Goal: Register for event/course: Sign up to attend an event or enroll in a course

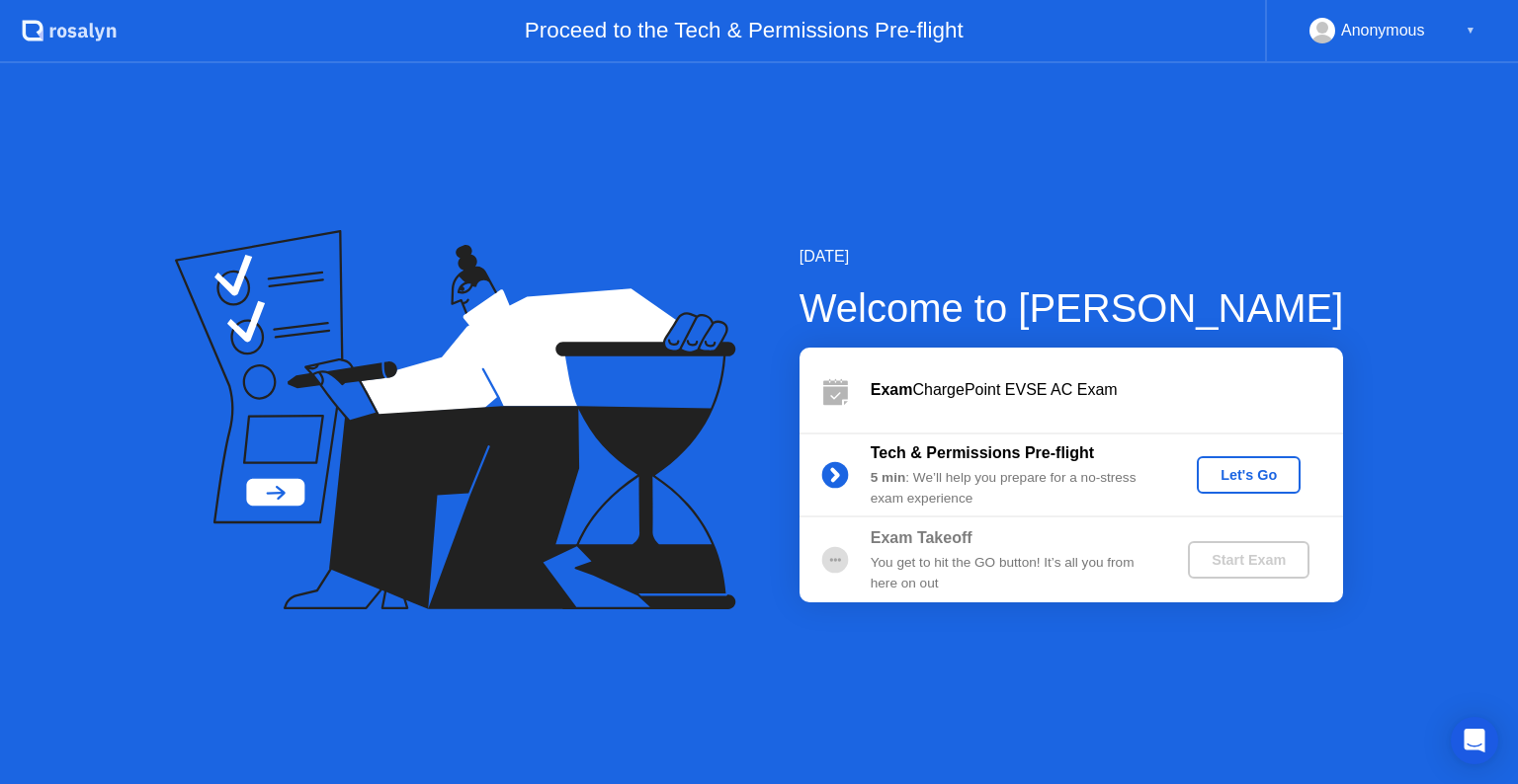
click at [1232, 477] on div "Let's Go" at bounding box center [1249, 475] width 88 height 16
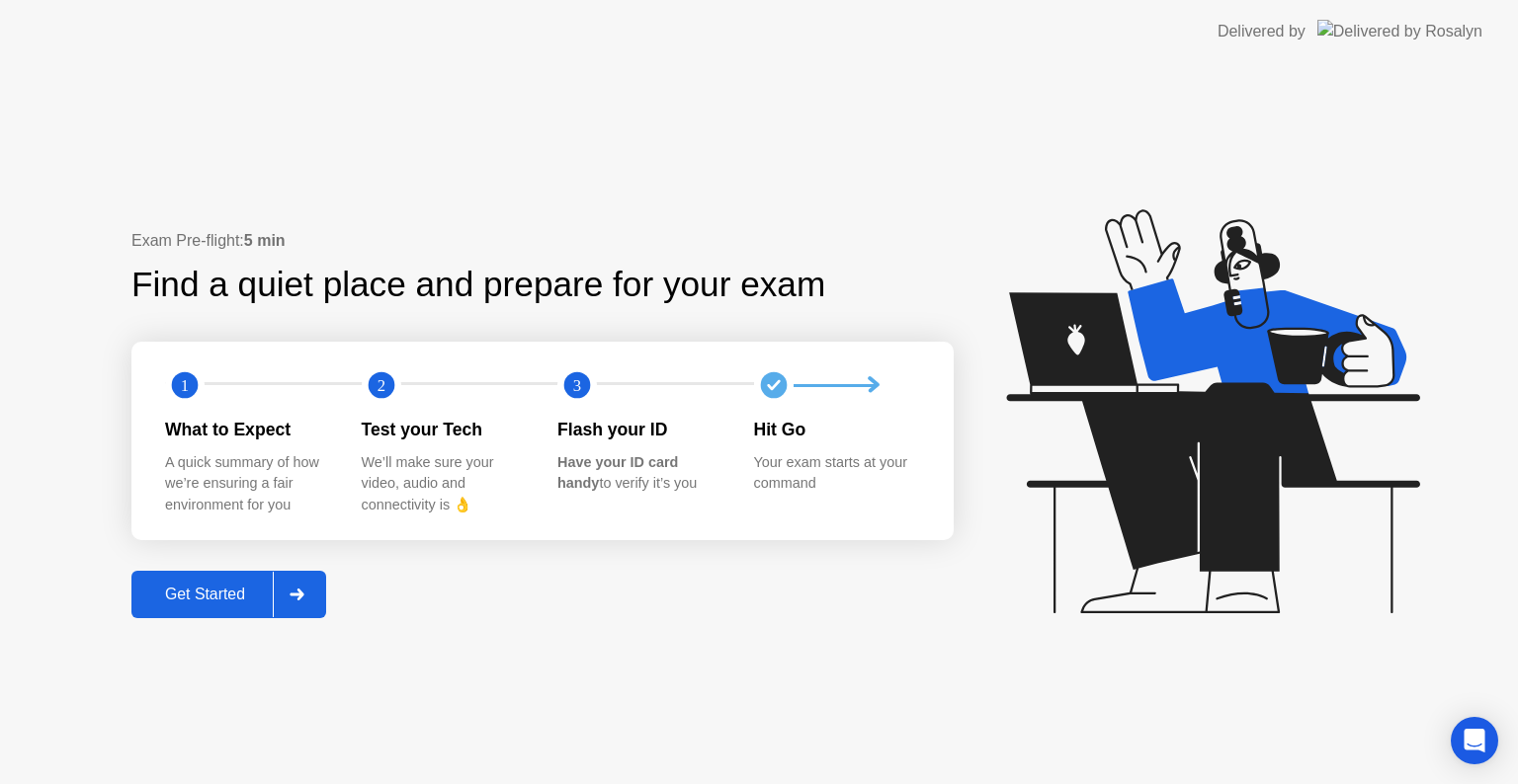
click at [200, 590] on div "Get Started" at bounding box center [206, 594] width 136 height 18
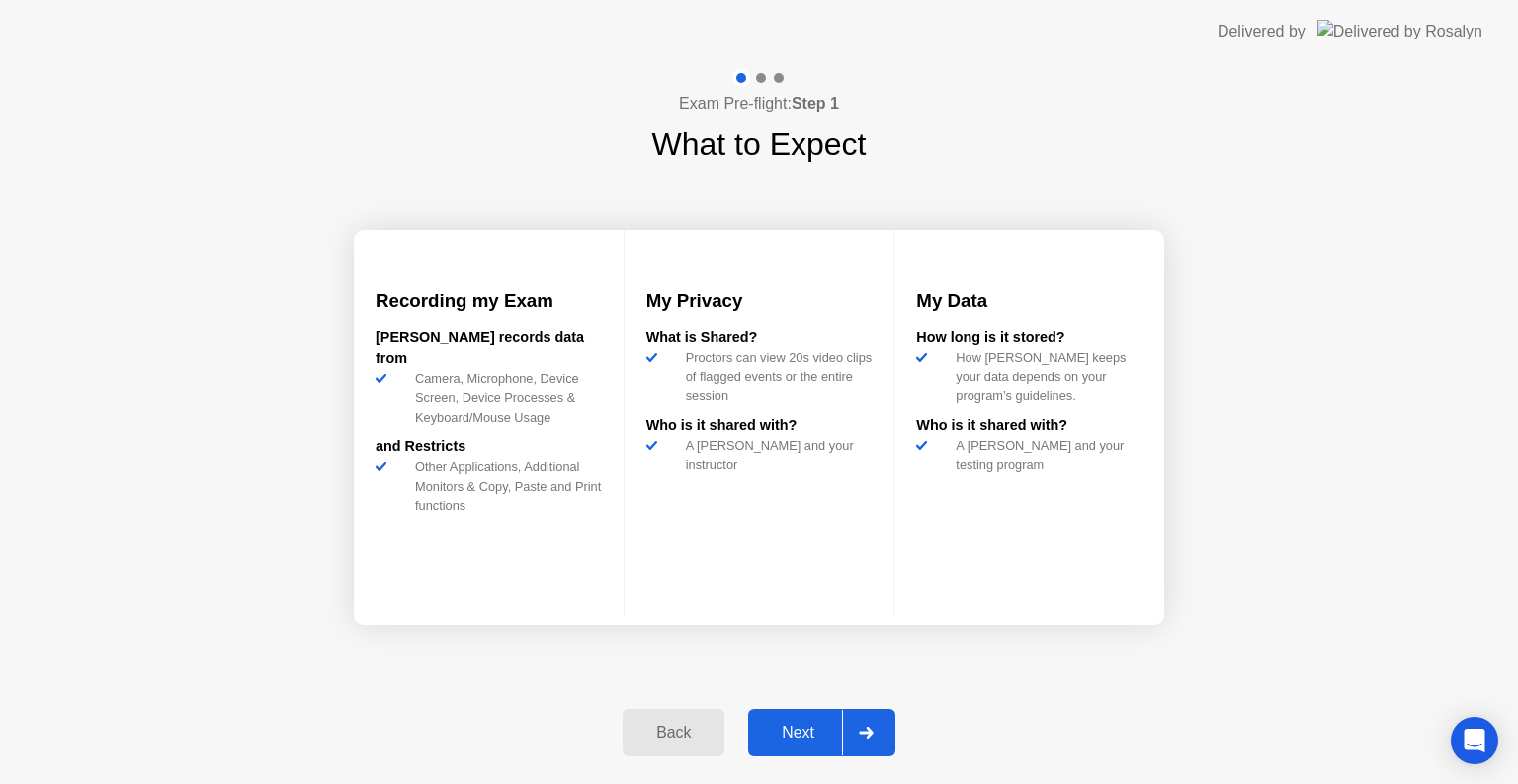
click at [793, 737] on div "Next" at bounding box center [798, 733] width 88 height 18
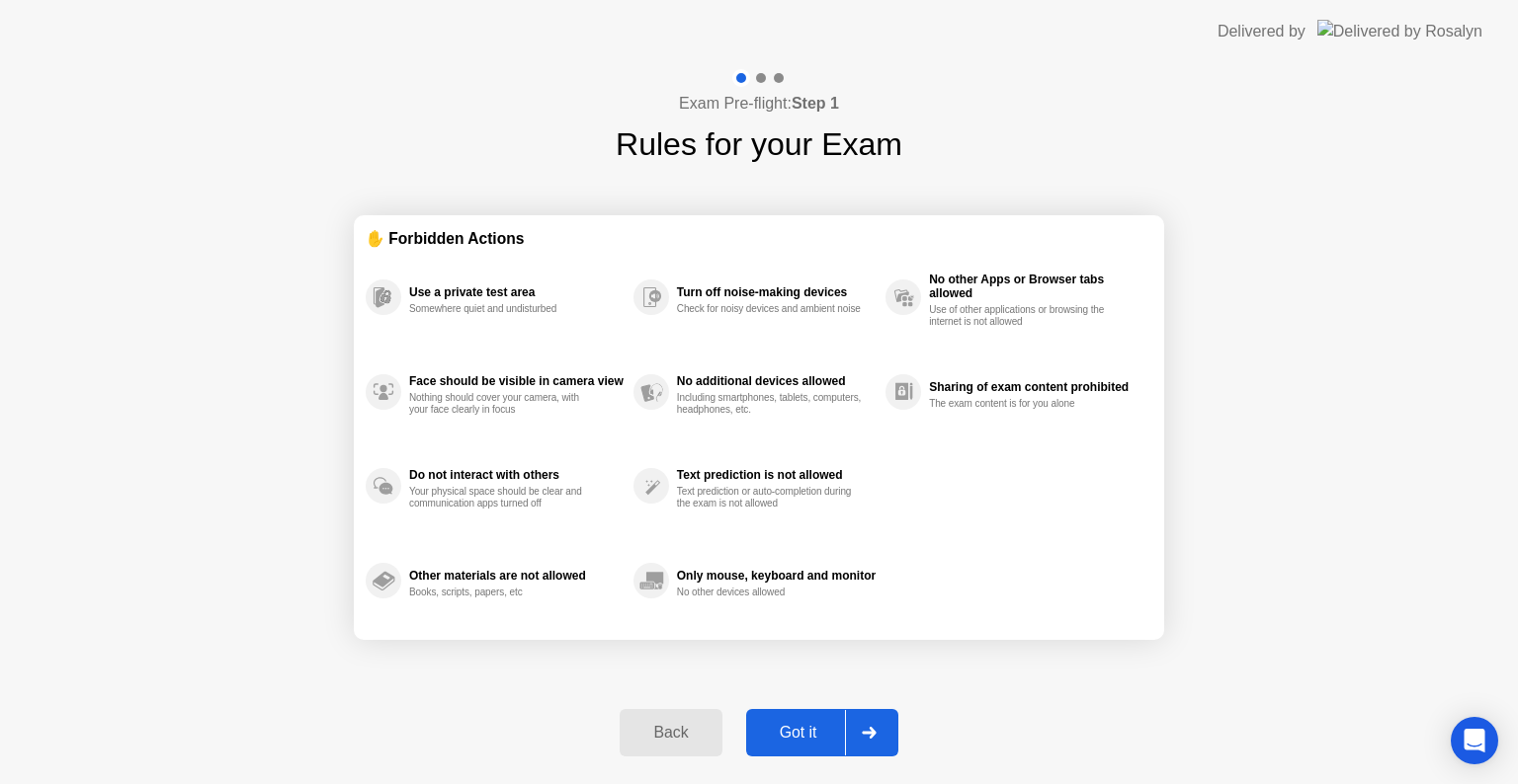
click at [834, 735] on div "Got it" at bounding box center [798, 733] width 93 height 18
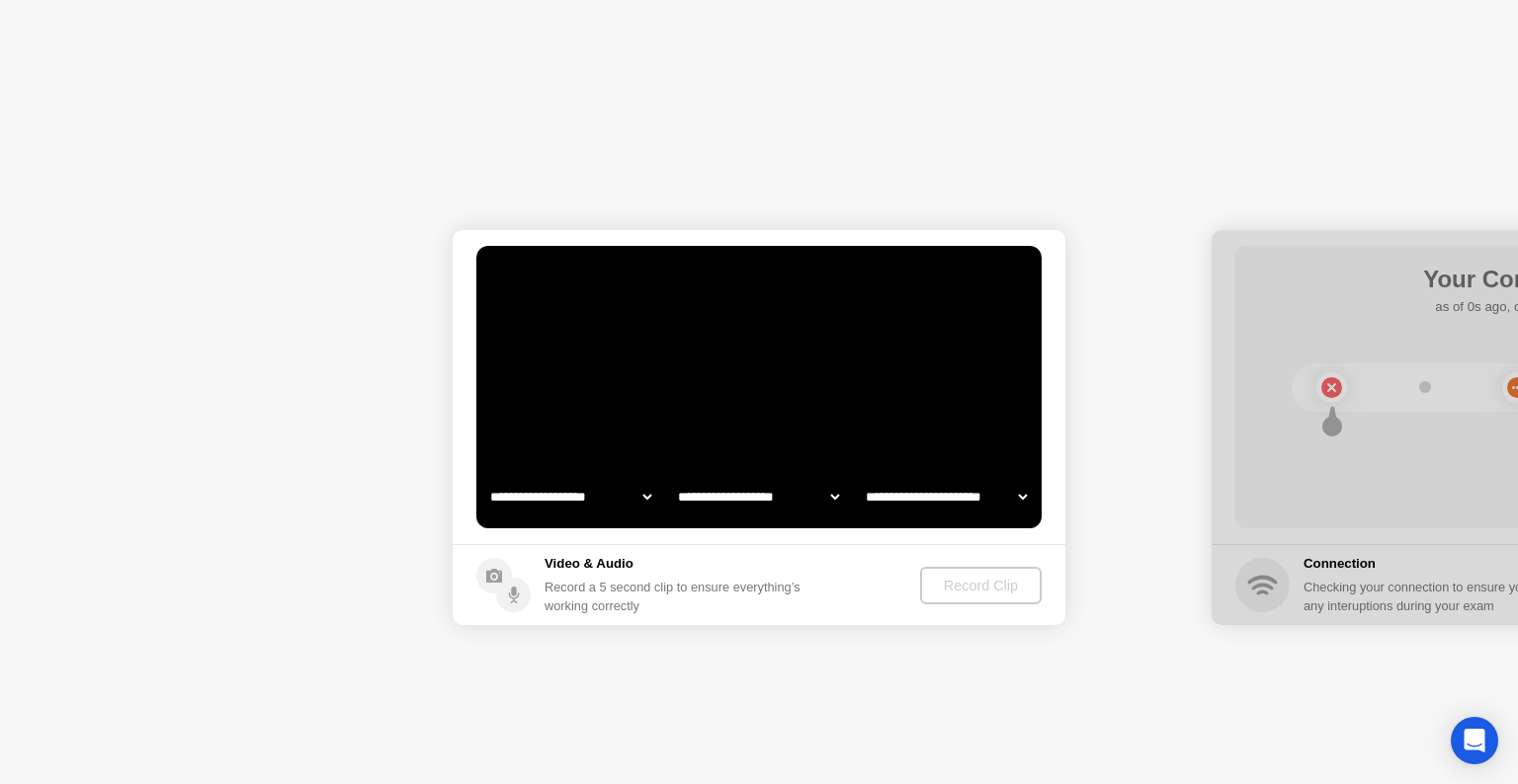
select select "**********"
select select "*******"
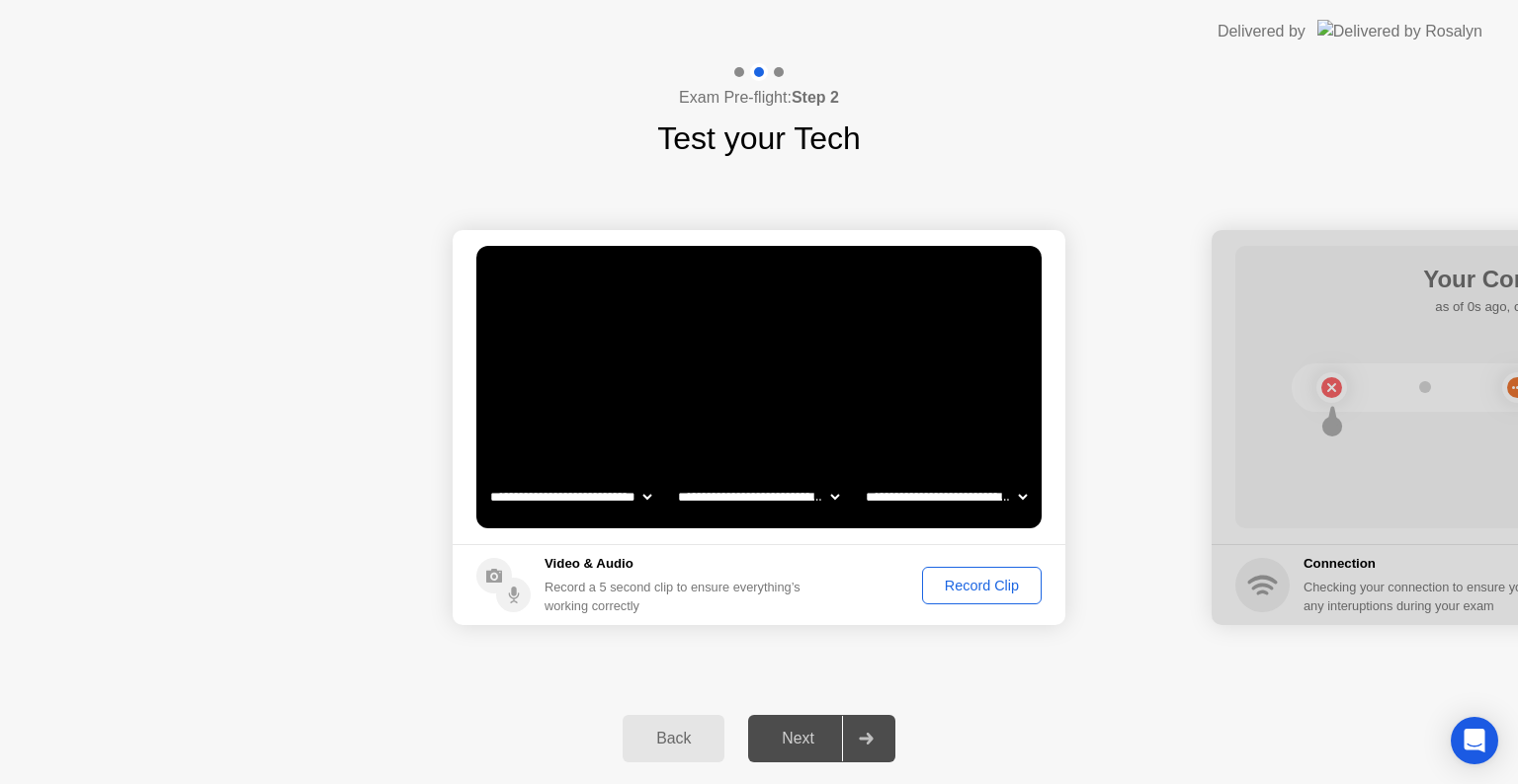
click at [963, 584] on div "Record Clip" at bounding box center [982, 586] width 106 height 16
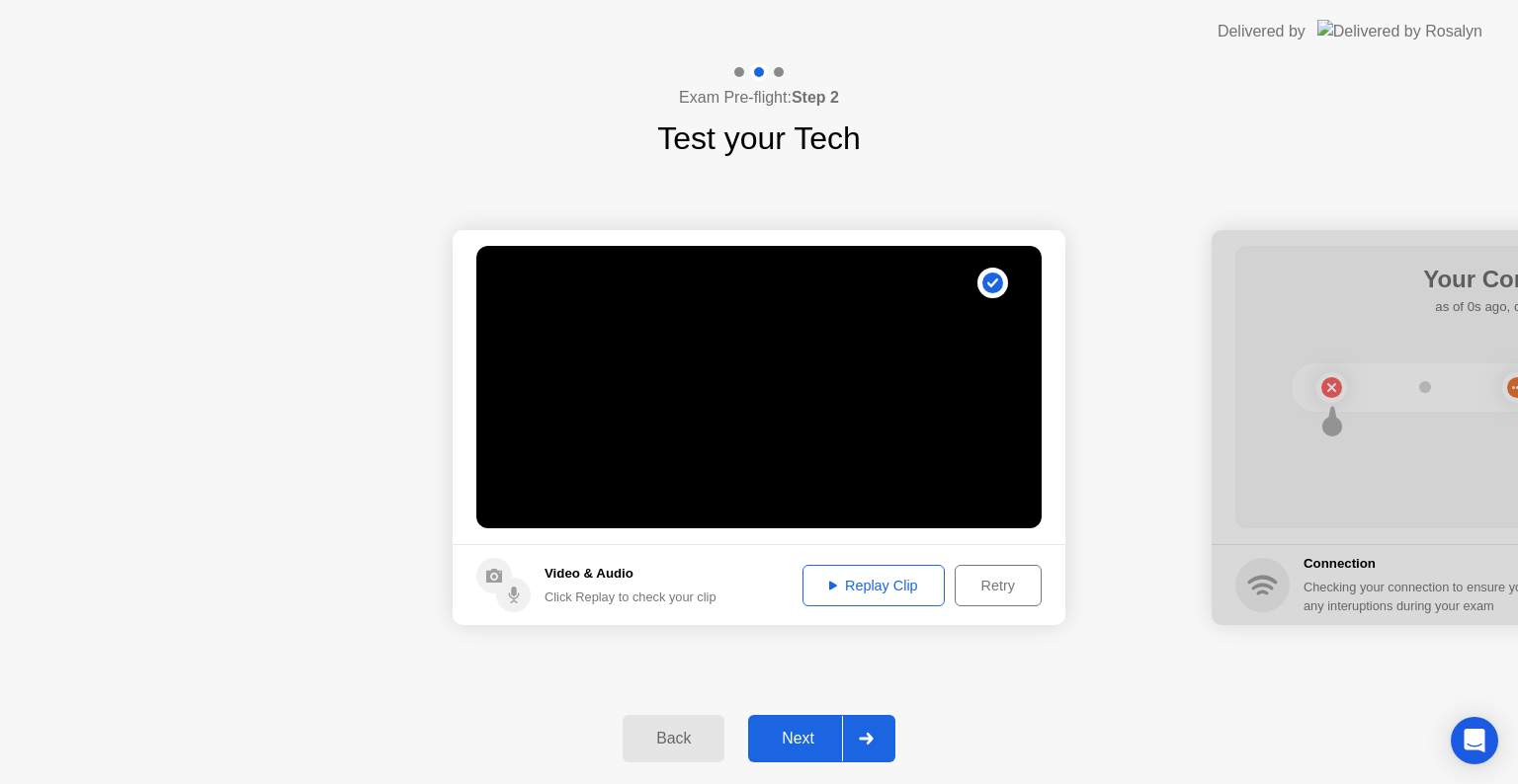
click at [881, 583] on div "Replay Clip" at bounding box center [873, 586] width 129 height 16
click at [822, 745] on div "Next" at bounding box center [798, 739] width 88 height 18
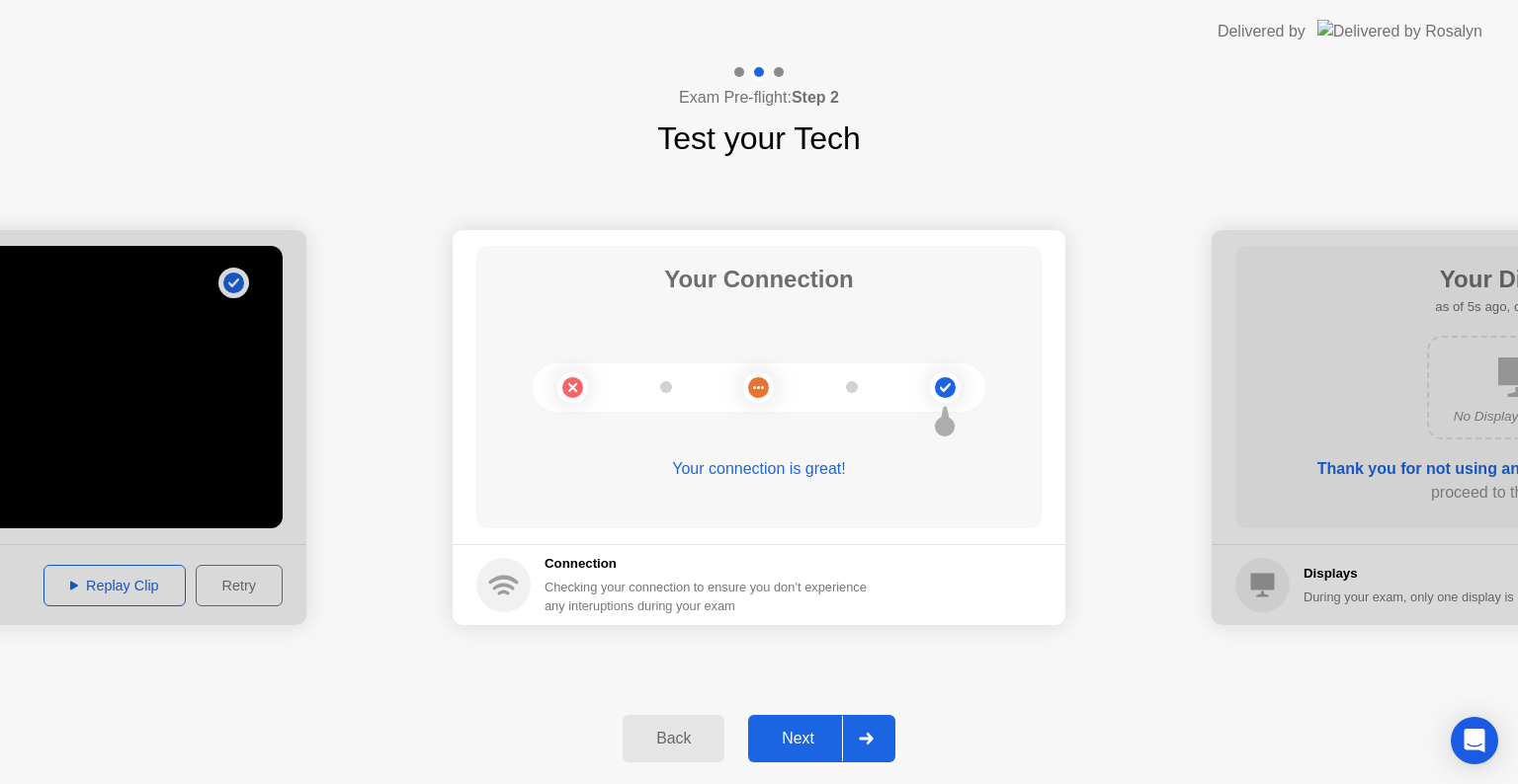
click at [822, 745] on div "Next" at bounding box center [798, 739] width 88 height 18
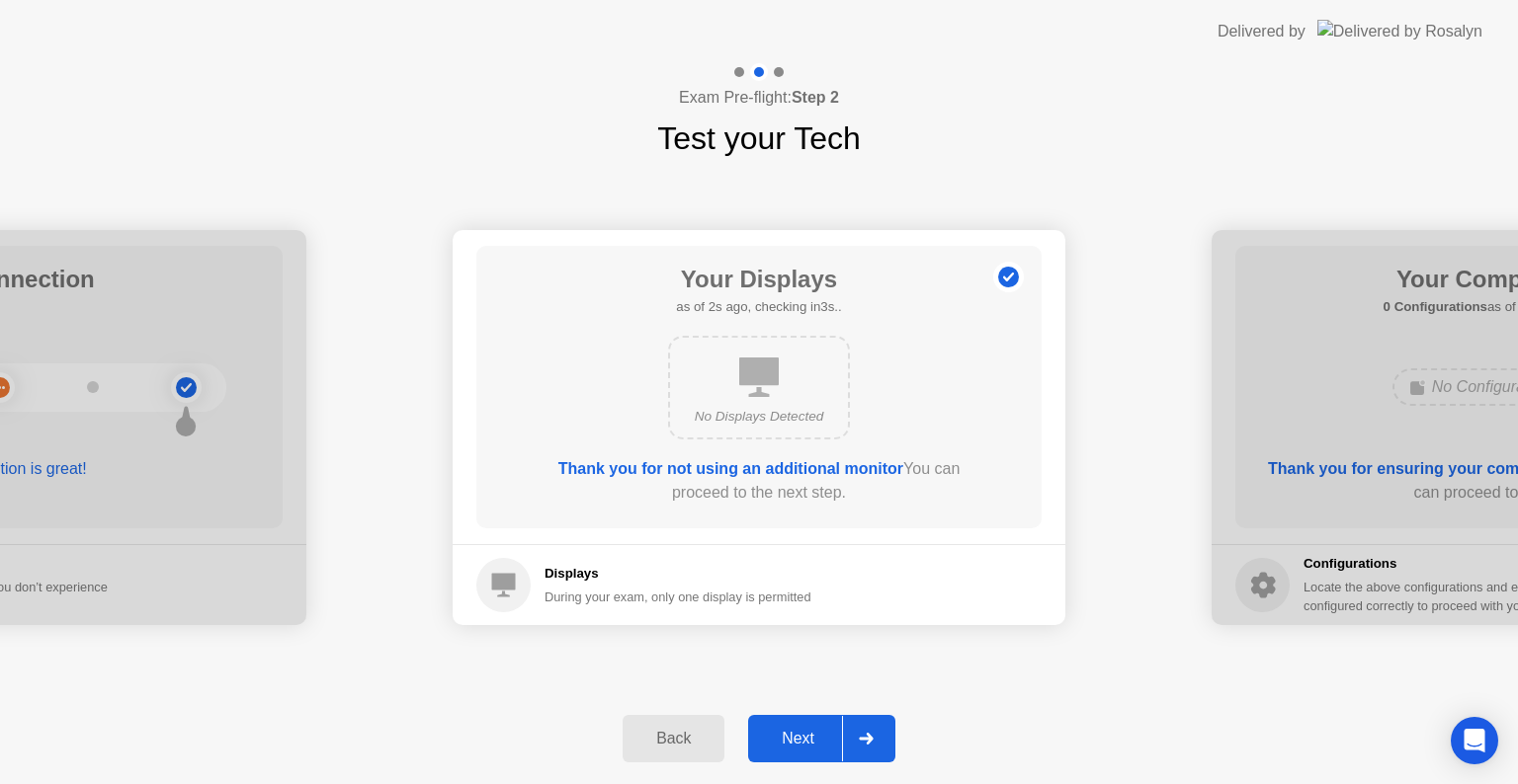
click at [811, 731] on div "Next" at bounding box center [798, 739] width 88 height 18
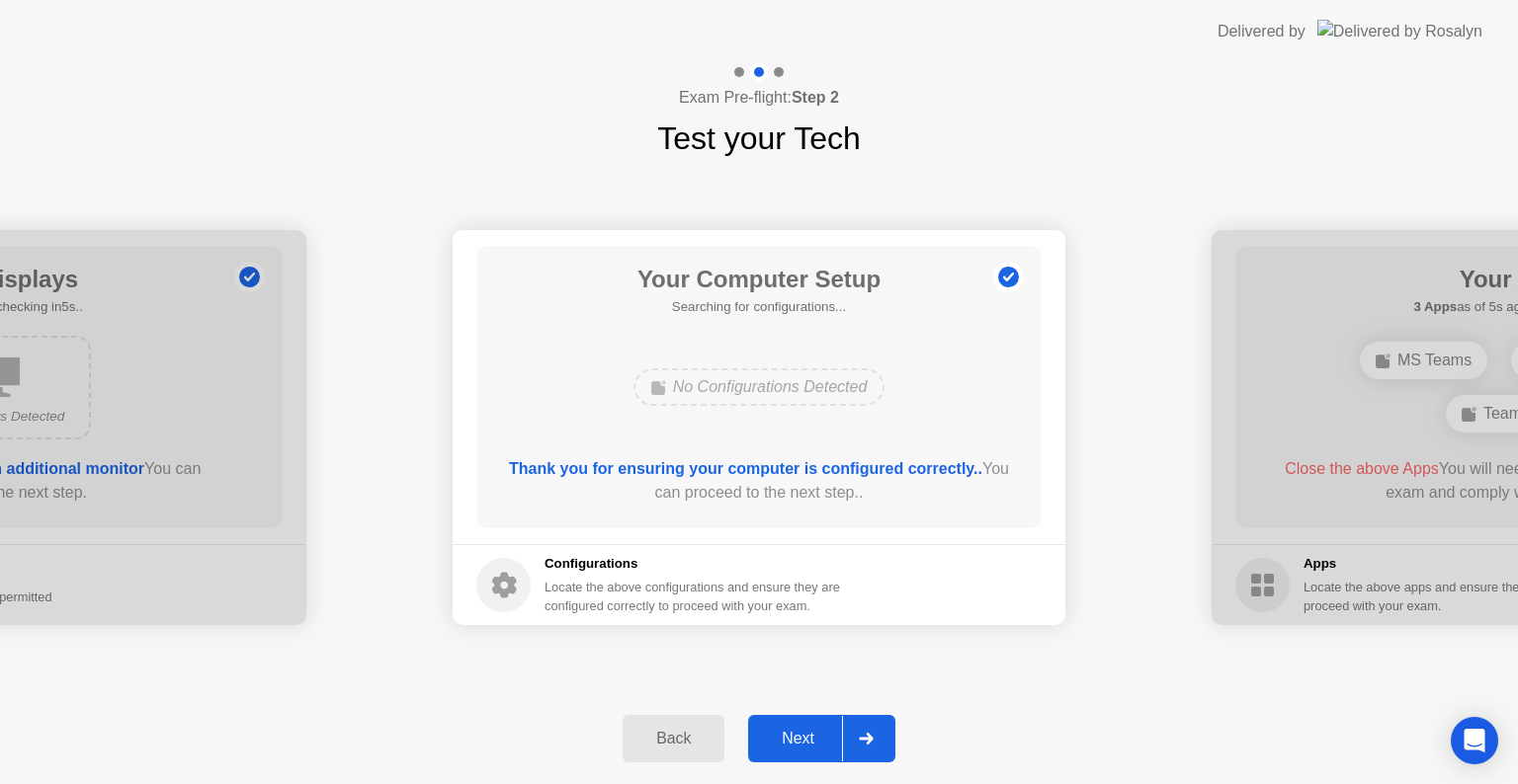
click at [811, 731] on div "Next" at bounding box center [798, 739] width 88 height 18
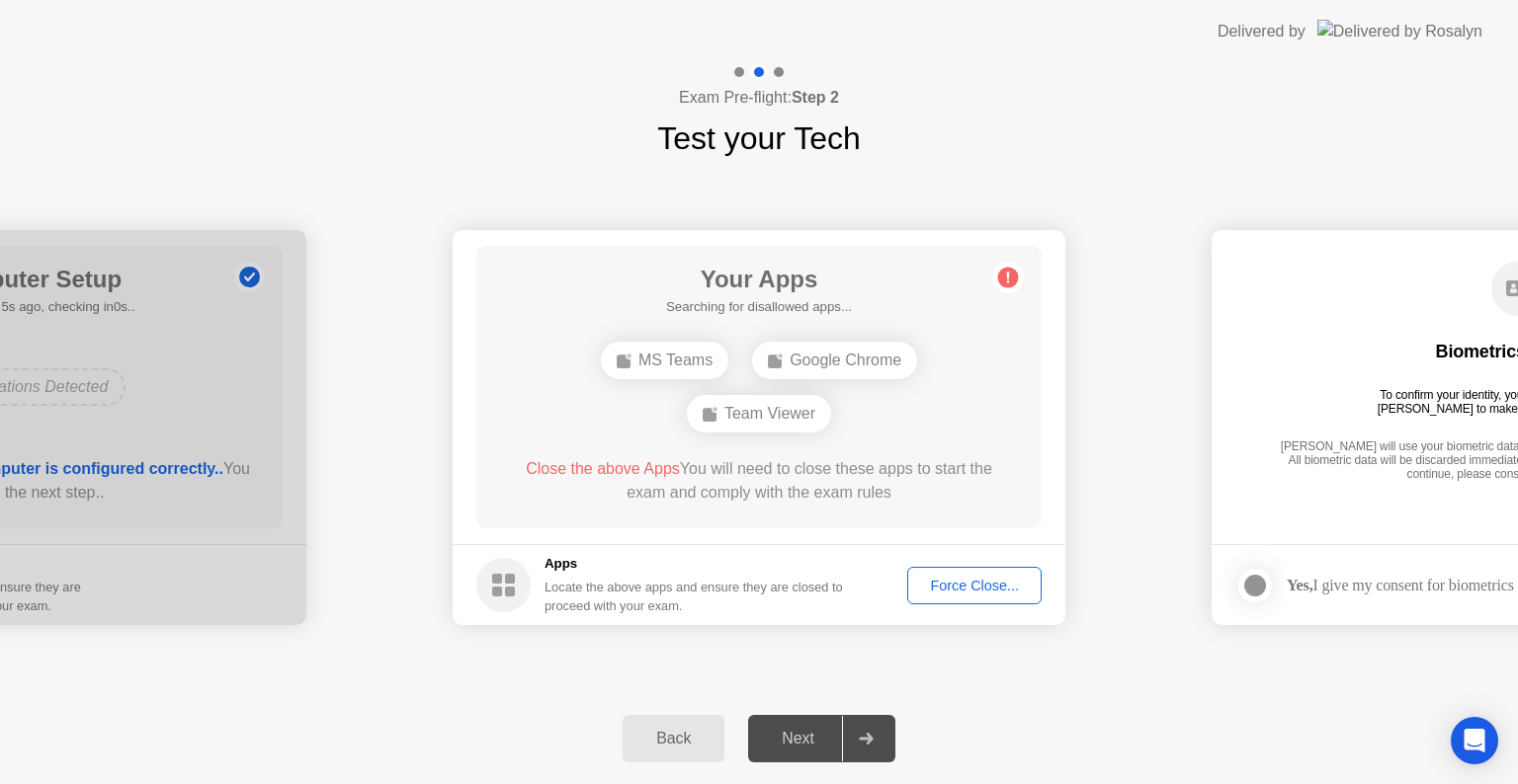
click at [957, 578] on div "Force Close..." at bounding box center [974, 586] width 121 height 16
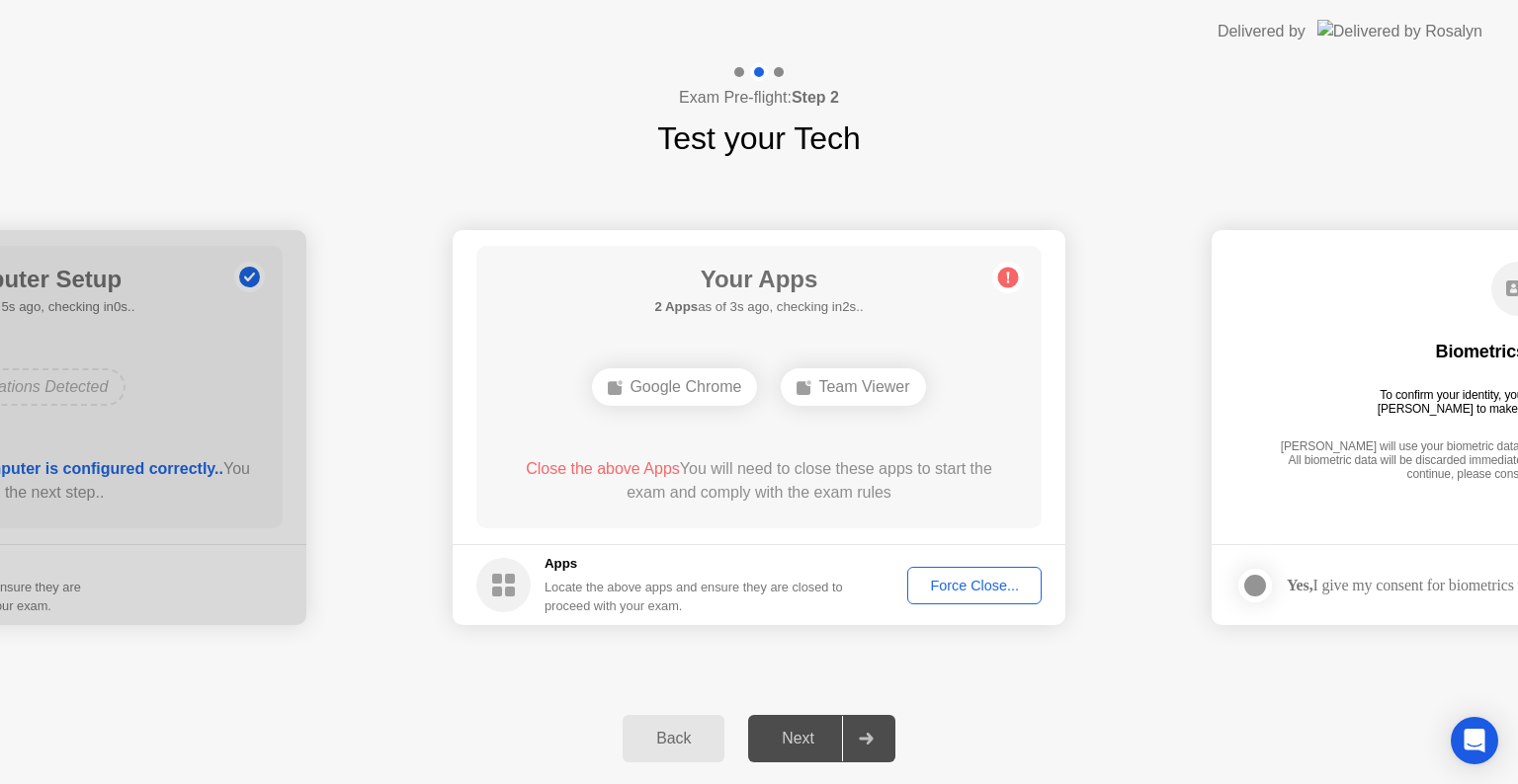
click at [933, 585] on div "Force Close..." at bounding box center [974, 586] width 121 height 16
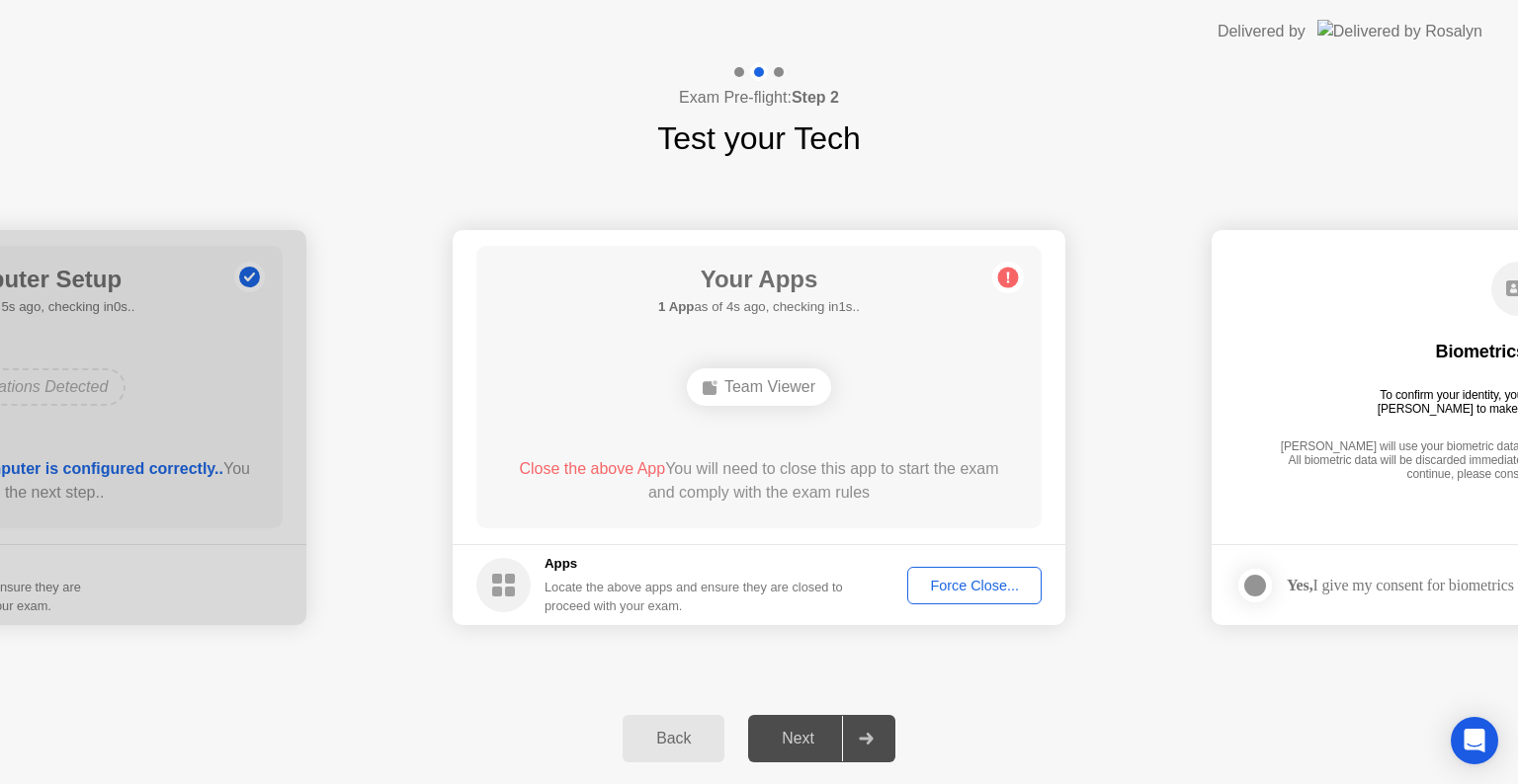
click at [600, 705] on div "Back Next" at bounding box center [759, 738] width 1518 height 91
click at [1120, 702] on div "Back Next" at bounding box center [759, 738] width 1518 height 91
click at [984, 606] on footer "Apps Locate the above apps and ensure they are closed to proceed with your exam…" at bounding box center [759, 585] width 613 height 81
click at [960, 588] on div "Force Close..." at bounding box center [974, 586] width 121 height 16
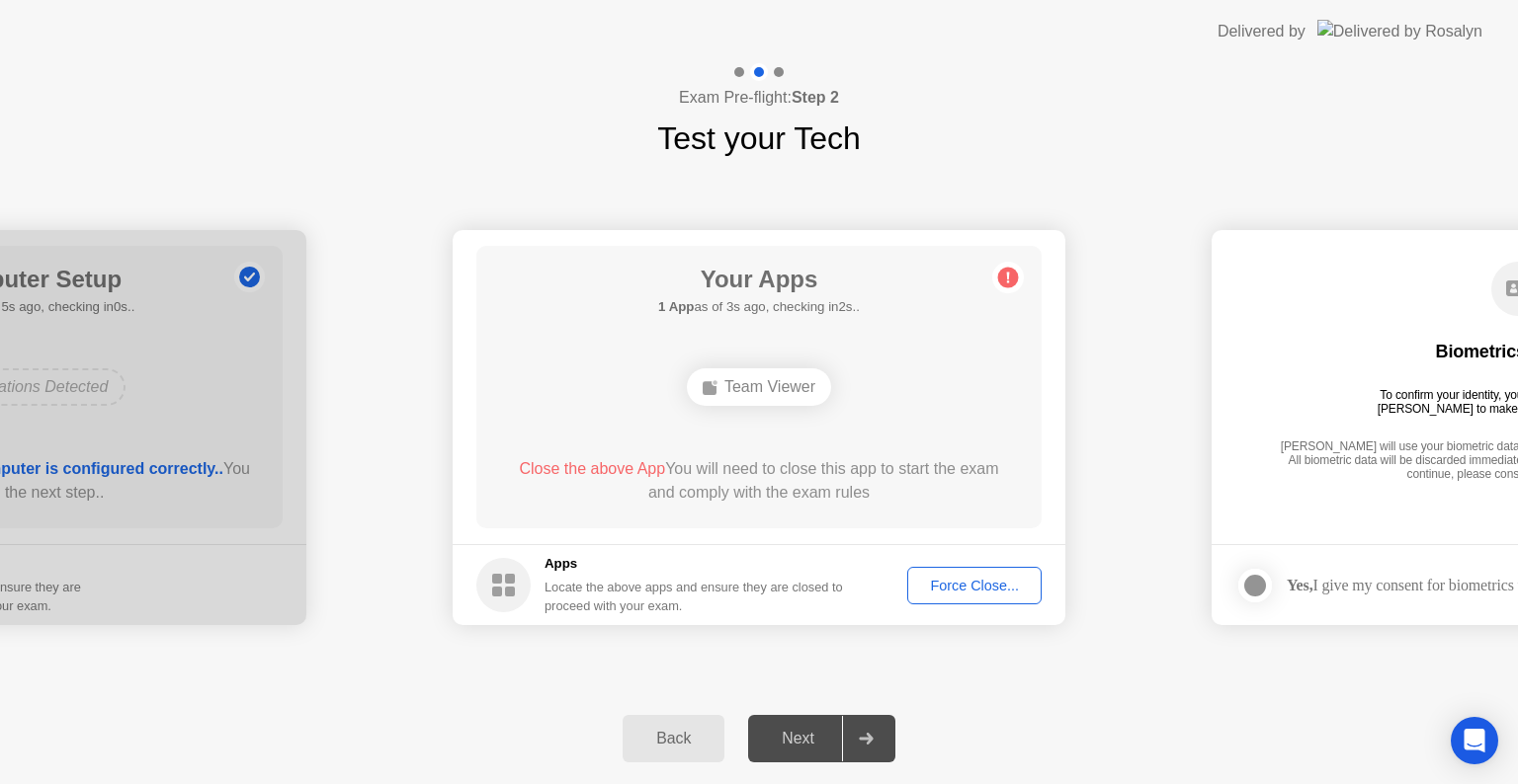
click at [781, 739] on div "Next" at bounding box center [798, 739] width 88 height 18
click at [786, 417] on div "Your Apps Searching for disallowed apps... Team Viewer Close the above App You …" at bounding box center [759, 387] width 566 height 282
click at [940, 578] on div "Force Close..." at bounding box center [974, 586] width 121 height 16
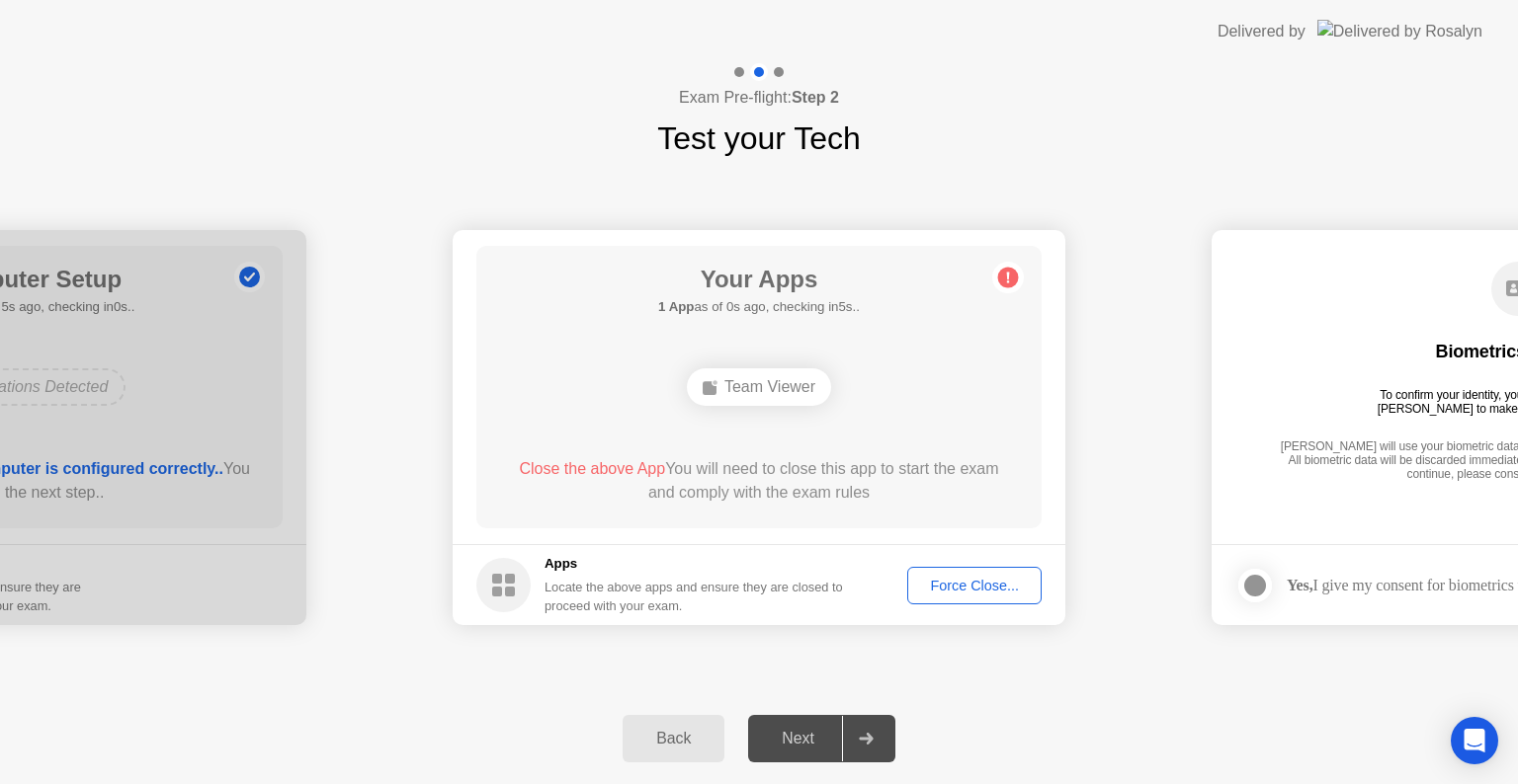
click at [506, 585] on circle at bounding box center [503, 586] width 54 height 54
click at [795, 583] on div "Locate the above apps and ensure they are closed to proceed with your exam." at bounding box center [695, 596] width 299 height 38
click at [963, 587] on div "Force Close..." at bounding box center [974, 586] width 121 height 16
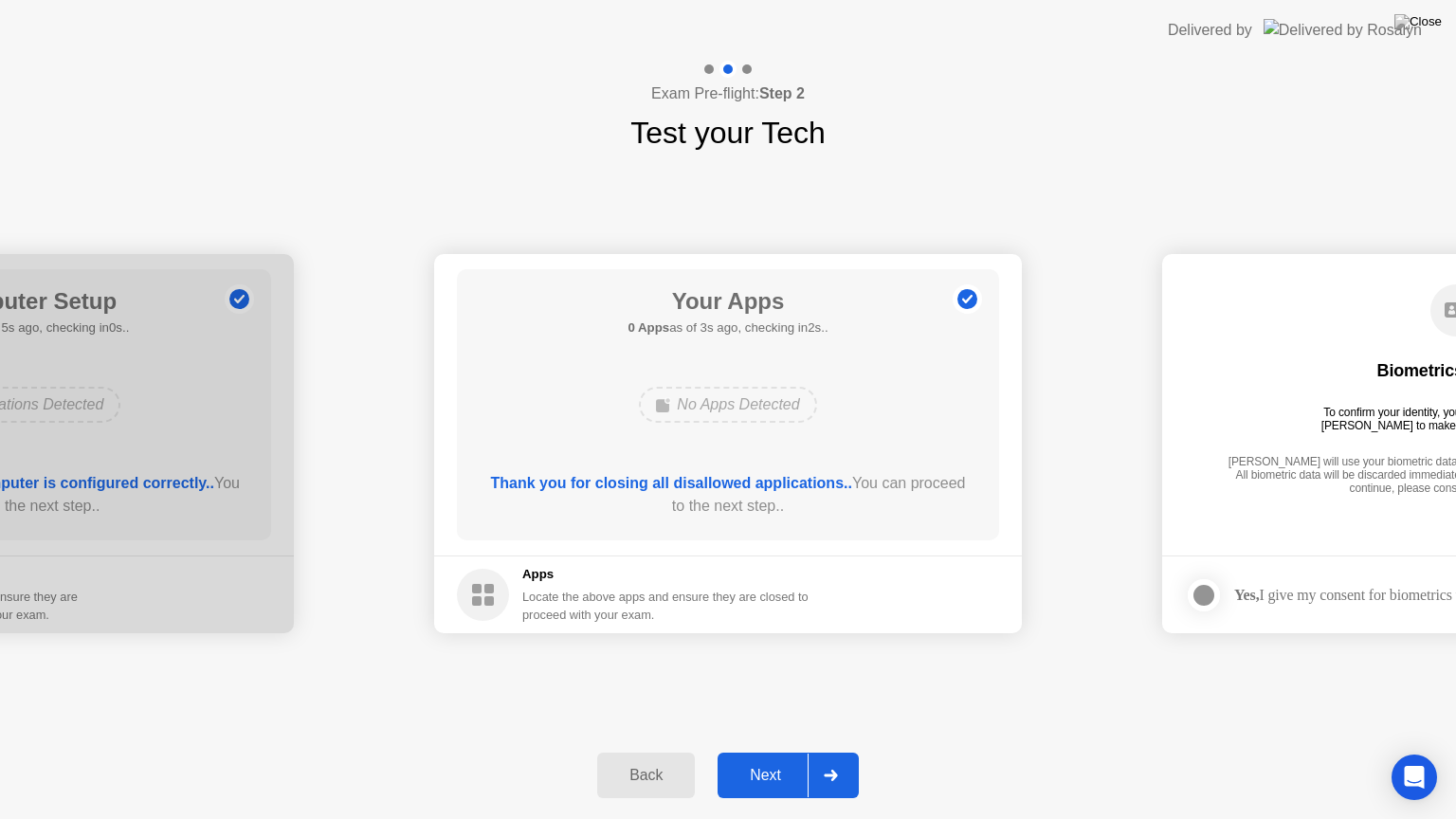
click at [774, 751] on div "Next" at bounding box center [766, 775] width 84 height 17
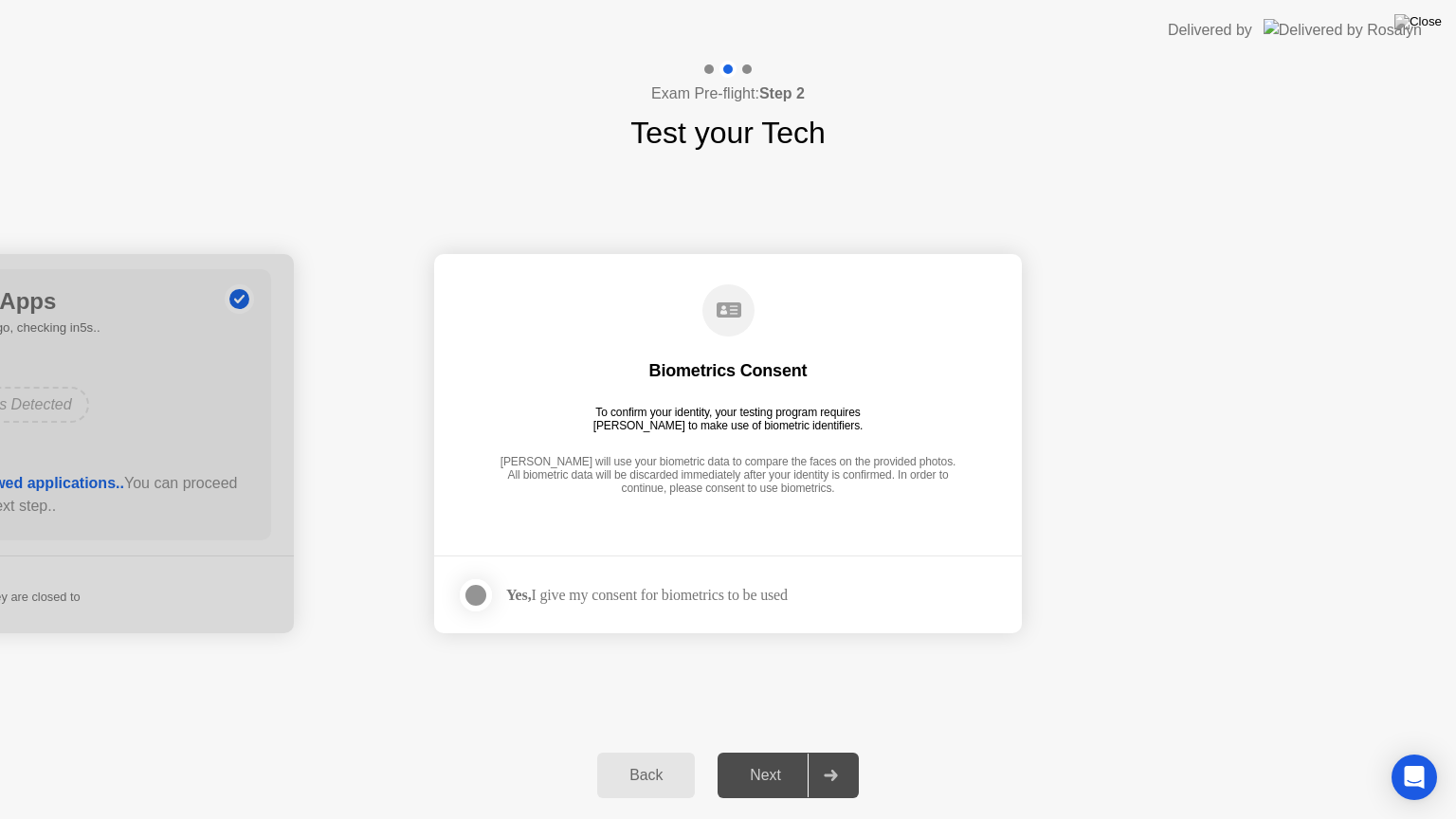
click at [476, 591] on div at bounding box center [476, 595] width 23 height 23
click at [785, 751] on div "Next" at bounding box center [766, 775] width 84 height 17
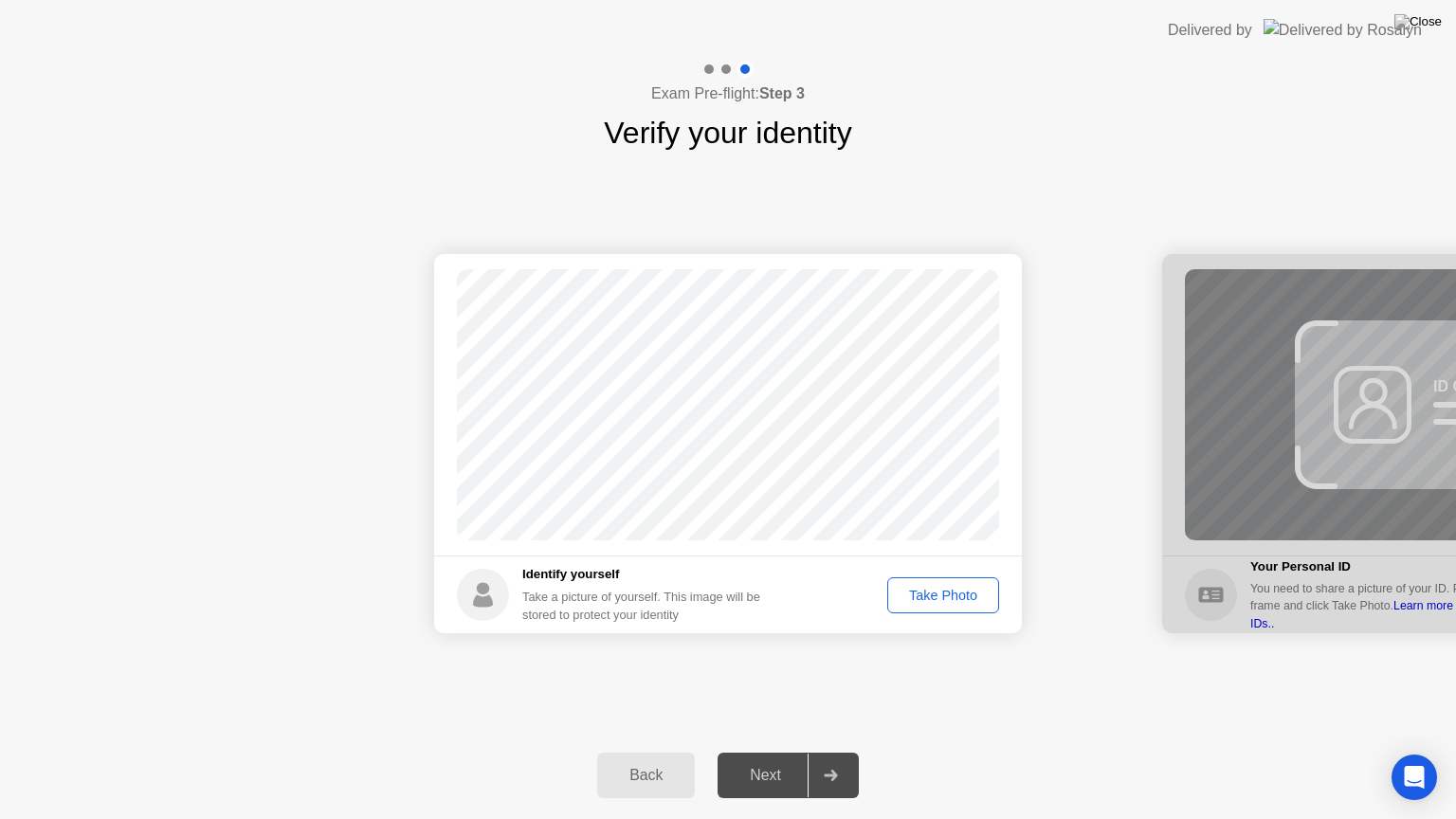
click at [933, 591] on div "Take Photo" at bounding box center [943, 595] width 99 height 15
click at [774, 751] on div "Next" at bounding box center [766, 775] width 84 height 17
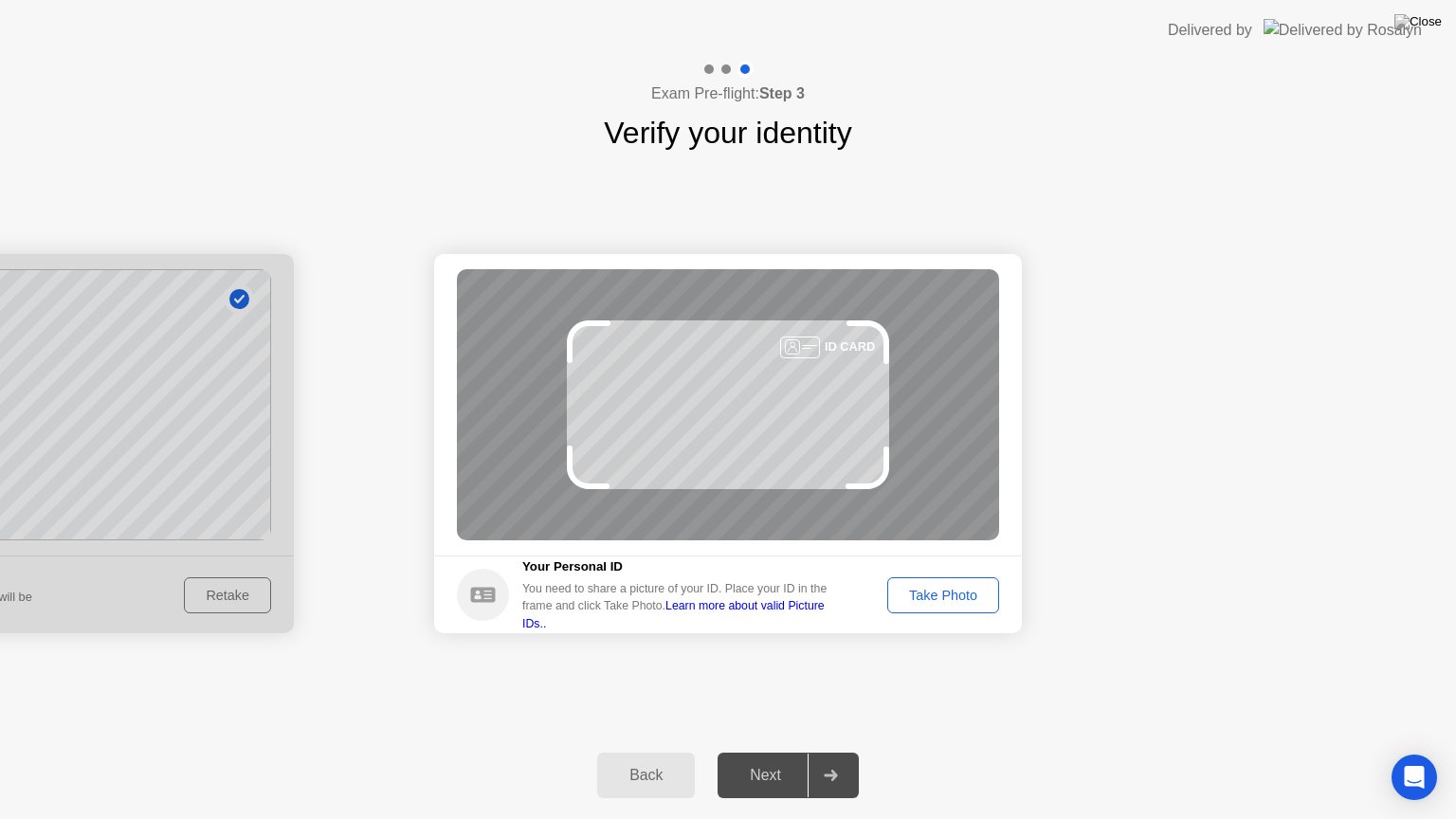
click at [945, 594] on div "Take Photo" at bounding box center [943, 595] width 99 height 15
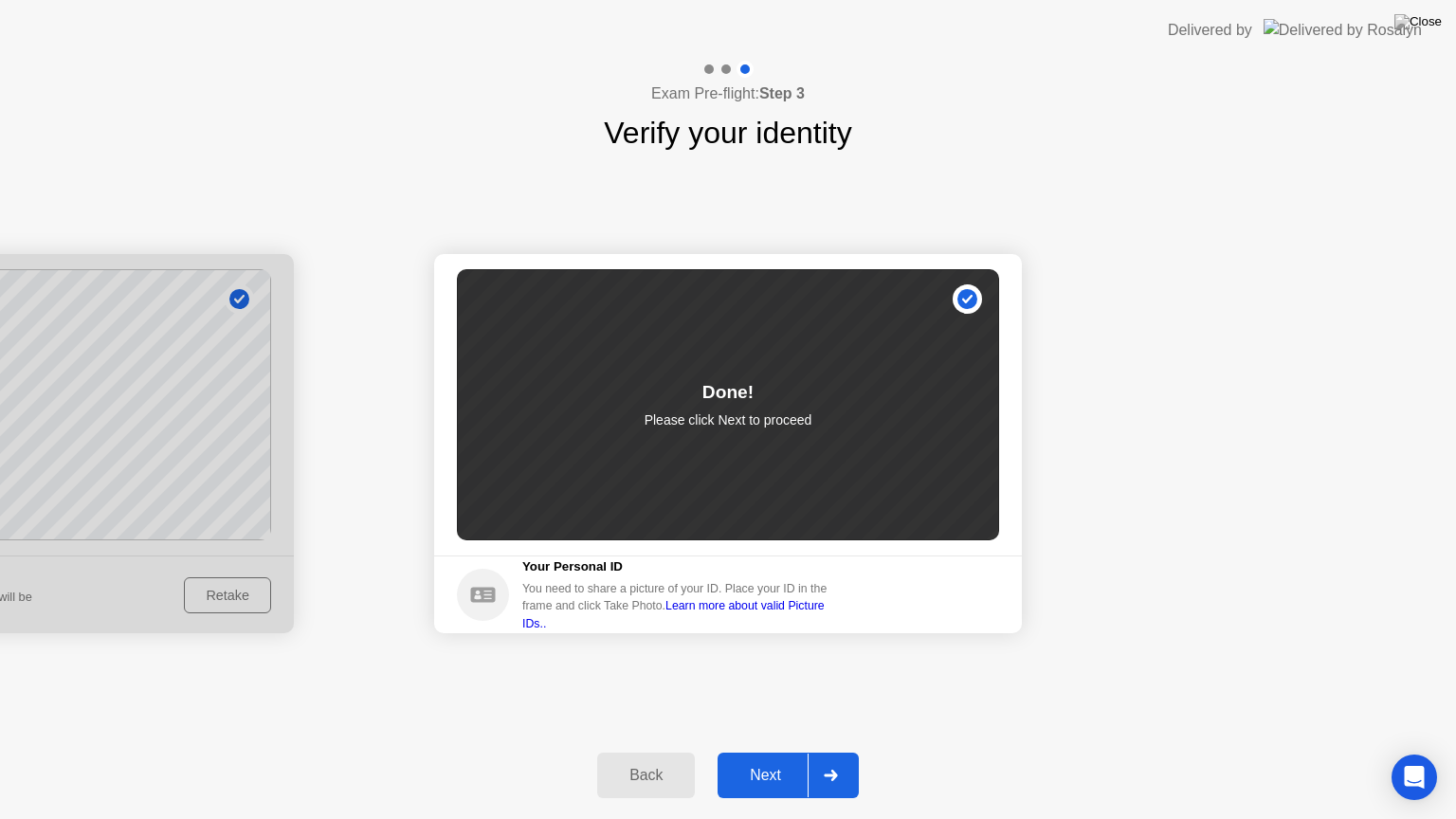
click at [768, 751] on div "Next" at bounding box center [766, 775] width 84 height 17
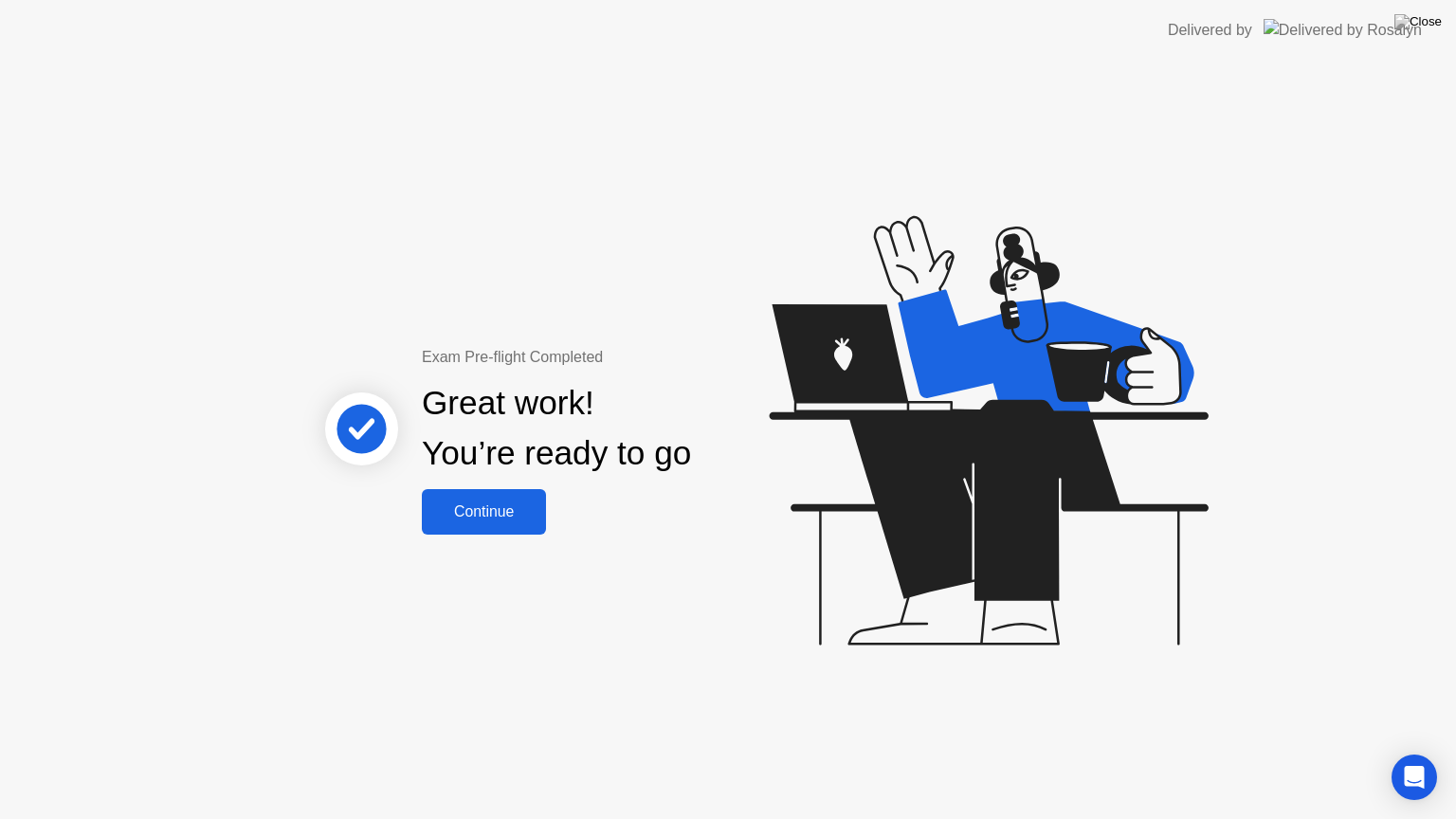
click at [518, 514] on div "Continue" at bounding box center [484, 512] width 113 height 17
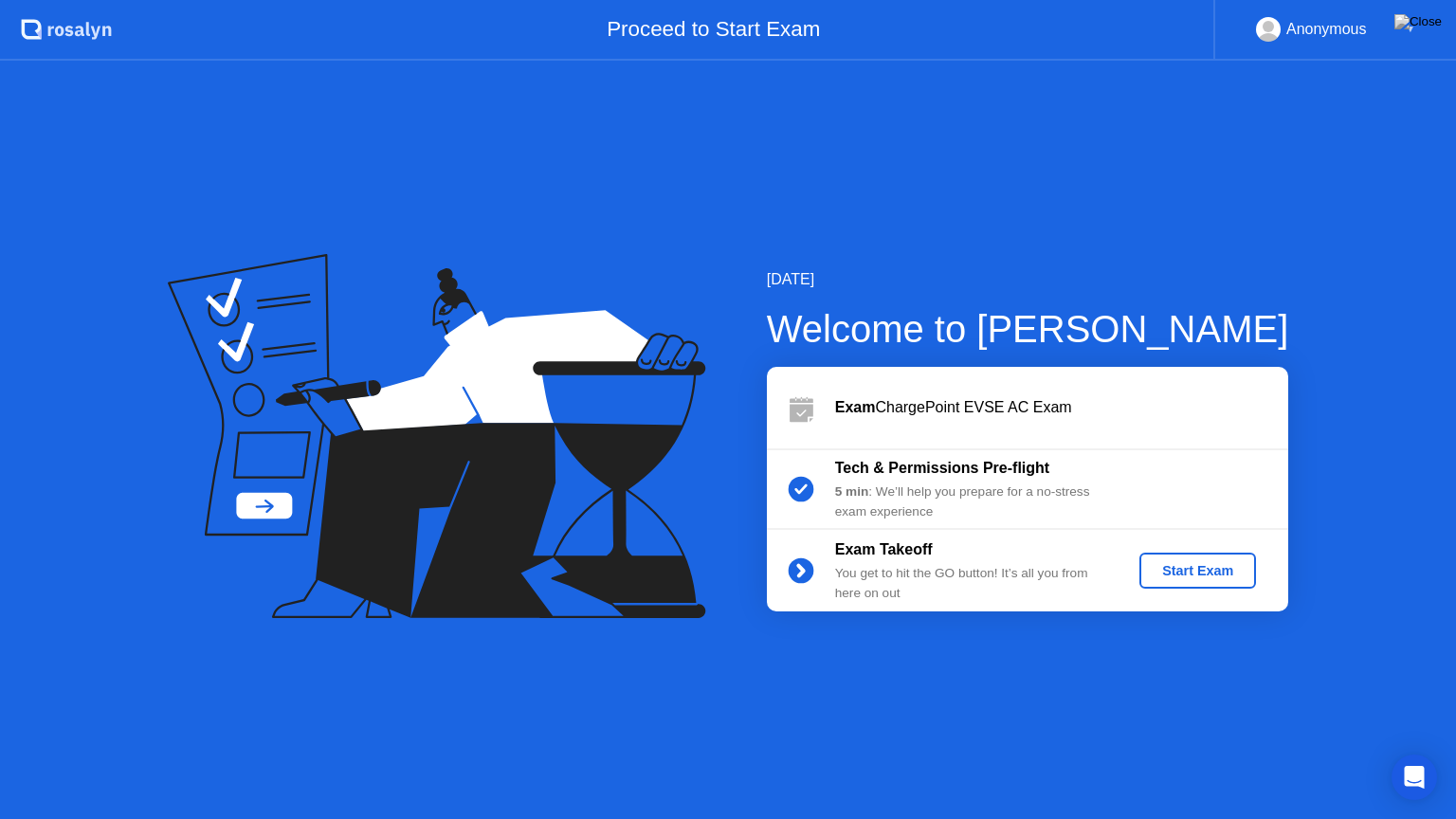
click at [1183, 572] on div "Start Exam" at bounding box center [1198, 570] width 101 height 15
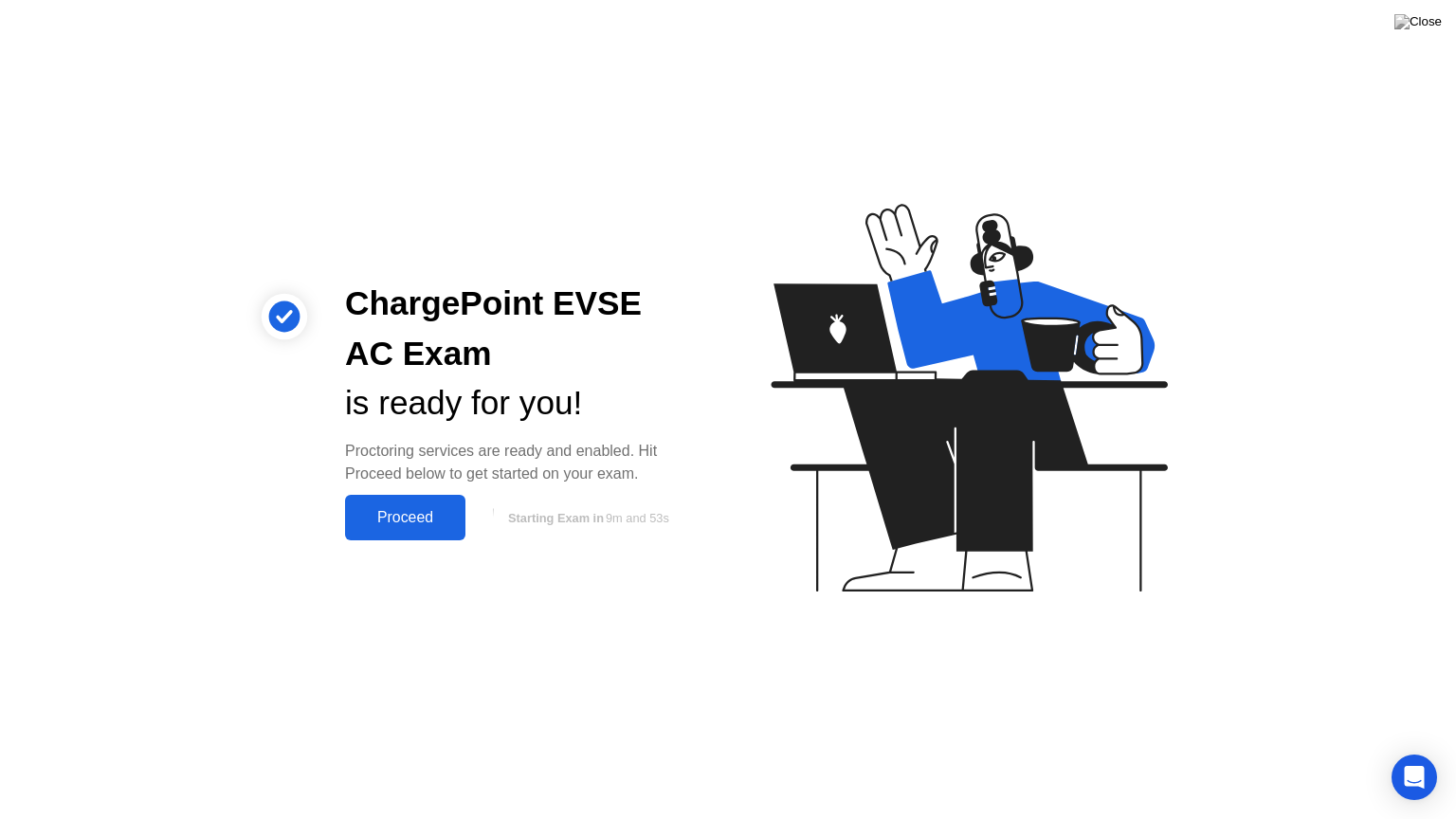
click at [402, 512] on div "Proceed" at bounding box center [405, 518] width 109 height 17
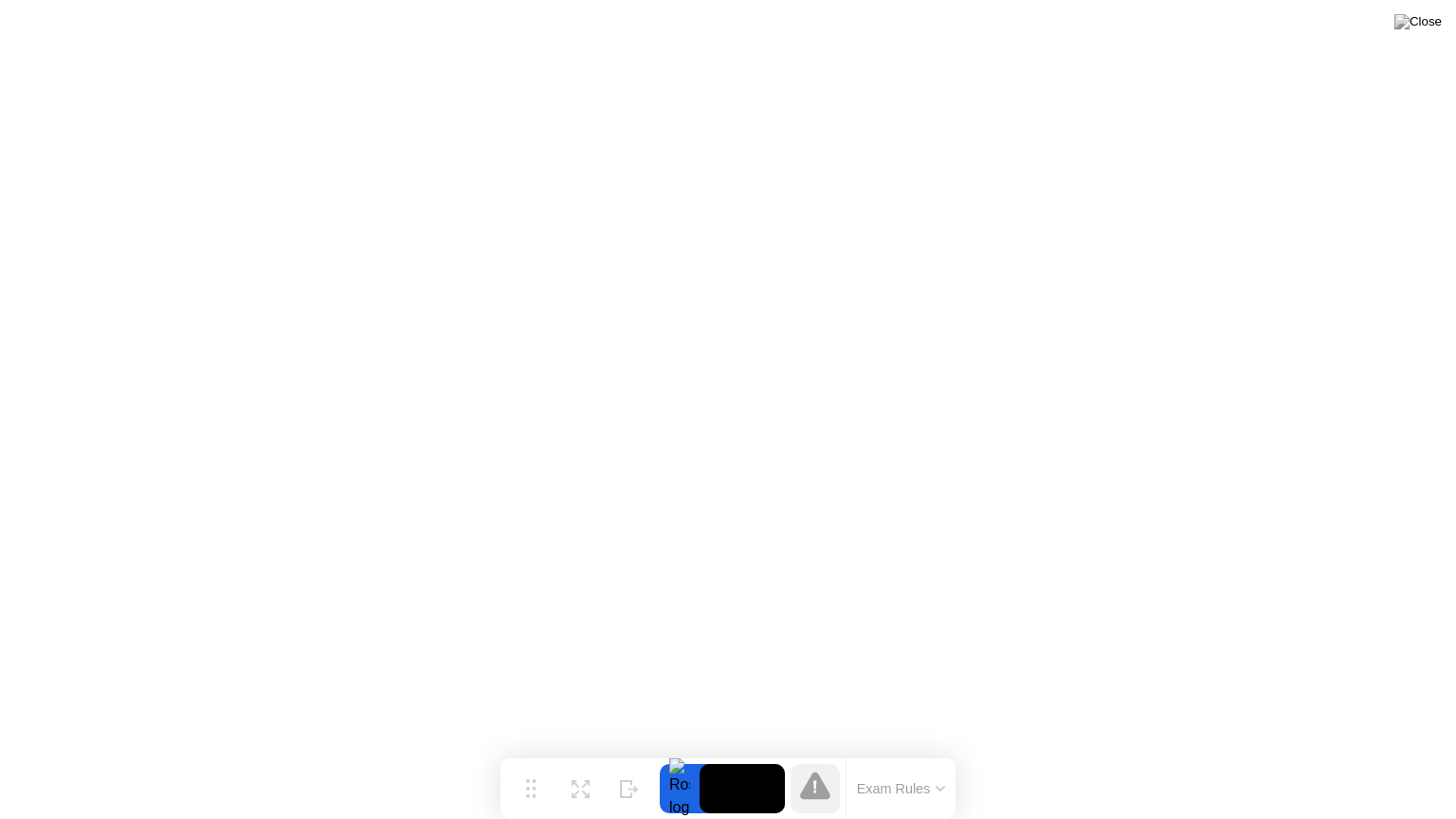
click at [938, 751] on icon at bounding box center [941, 788] width 8 height 4
